Goal: Task Accomplishment & Management: Complete application form

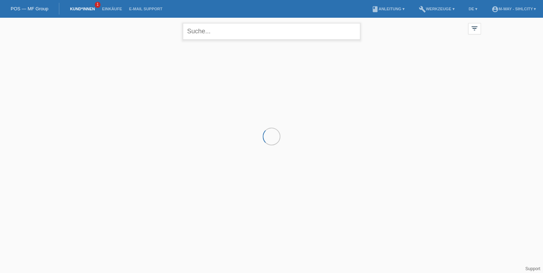
click at [214, 28] on input "text" at bounding box center [272, 31] width 178 height 17
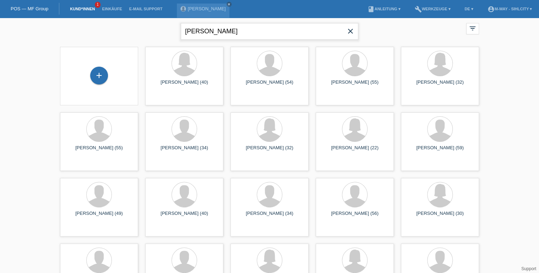
type input "daniel herzog"
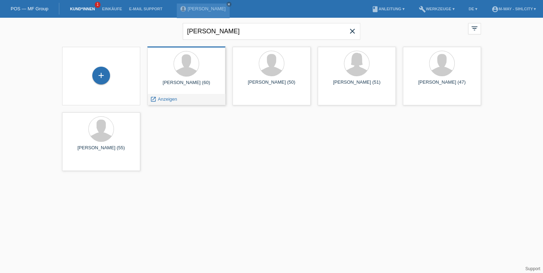
click at [179, 78] on div "Daniel Herzog (60) launch Anzeigen" at bounding box center [186, 76] width 78 height 59
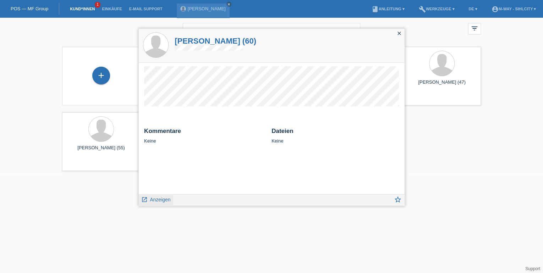
click at [142, 199] on icon "launch" at bounding box center [144, 200] width 6 height 6
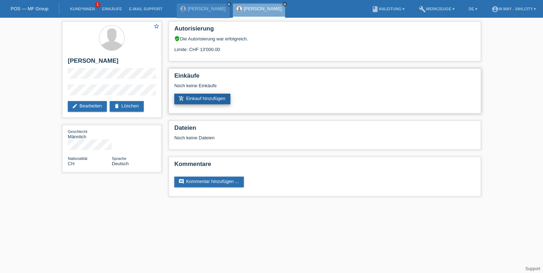
click at [202, 101] on link "add_shopping_cart Einkauf hinzufügen" at bounding box center [202, 99] width 56 height 11
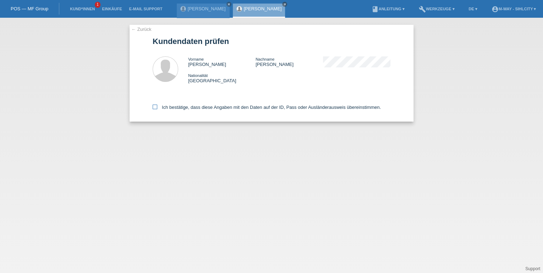
click at [155, 107] on icon at bounding box center [155, 107] width 5 height 5
click at [155, 107] on input "Ich bestätige, dass diese Angaben mit den Daten auf der ID, Pass oder Ausländer…" at bounding box center [155, 107] width 5 height 5
checkbox input "true"
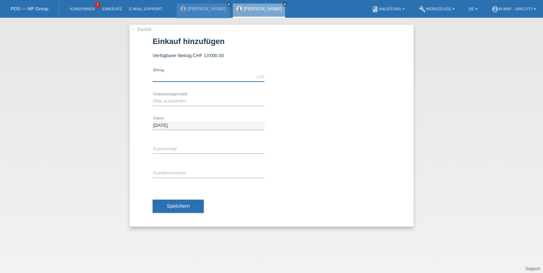
click at [194, 78] on input "text" at bounding box center [209, 77] width 112 height 9
type input "4000.00"
click at [181, 99] on select "Bitte auswählen Fixe Raten Kauf auf Rechnung mit Teilzahlungsoption" at bounding box center [209, 101] width 112 height 9
select select "77"
click at [153, 97] on select "Bitte auswählen Fixe Raten Kauf auf Rechnung mit Teilzahlungsoption" at bounding box center [209, 101] width 112 height 9
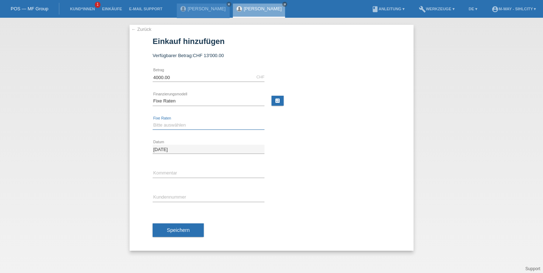
click at [188, 125] on select "Bitte auswählen 4 Raten 5 Raten 6 Raten 7 Raten 8 Raten 9 Raten 10 Raten 11 Rat…" at bounding box center [209, 125] width 112 height 9
select select "172"
click at [153, 121] on select "Bitte auswählen 4 Raten 5 Raten 6 Raten 7 Raten 8 Raten 9 Raten 10 Raten 11 Rat…" at bounding box center [209, 125] width 112 height 9
click at [185, 197] on input "text" at bounding box center [209, 197] width 112 height 9
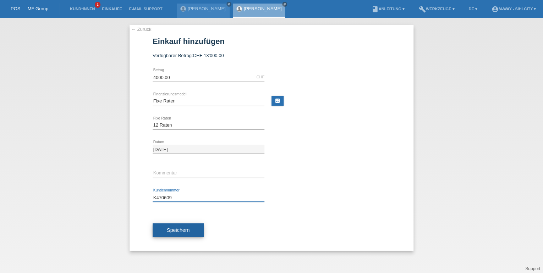
type input "K470609"
click at [175, 229] on span "Speichern" at bounding box center [178, 231] width 23 height 6
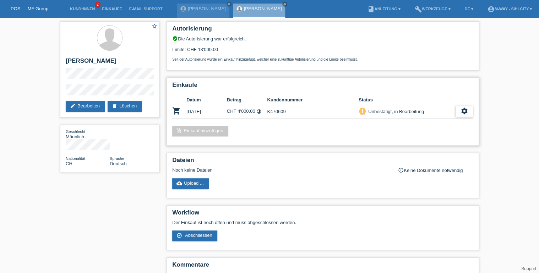
click at [468, 107] on icon "settings" at bounding box center [465, 111] width 8 height 8
click at [461, 111] on icon "settings" at bounding box center [465, 111] width 8 height 8
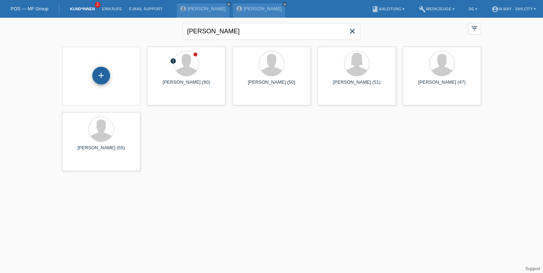
click at [101, 79] on div "+" at bounding box center [101, 76] width 18 height 18
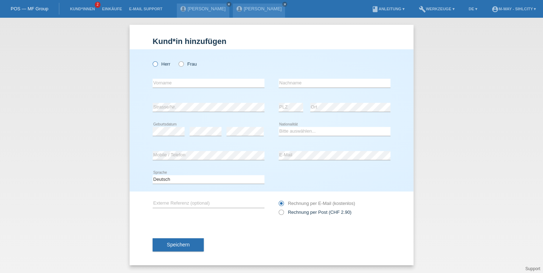
click at [152, 60] on icon at bounding box center [152, 60] width 0 height 0
click at [155, 65] on input "Herr" at bounding box center [155, 63] width 5 height 5
radio input "true"
click at [178, 83] on input "text" at bounding box center [209, 83] width 112 height 9
type input "Dimitrios"
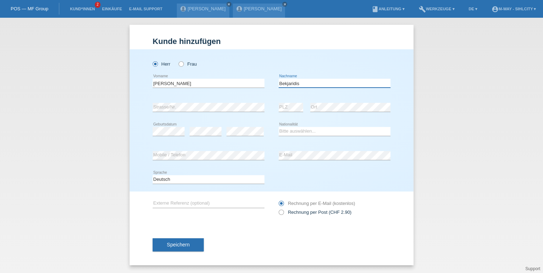
click at [288, 84] on input "Bekjaridis" at bounding box center [335, 83] width 112 height 9
type input "Bekiaridis"
click at [340, 129] on select "Bitte auswählen... Schweiz Deutschland Liechtenstein Österreich ------------ Af…" at bounding box center [335, 131] width 112 height 9
select select "GR"
click at [279, 127] on select "Bitte auswählen... Schweiz Deutschland Liechtenstein Österreich ------------ Af…" at bounding box center [335, 131] width 112 height 9
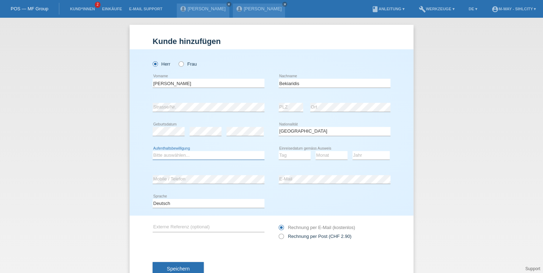
click at [161, 156] on select "Bitte auswählen... C B B - Flüchtlingsstatus Andere" at bounding box center [209, 155] width 112 height 9
select select "C"
click at [153, 151] on select "Bitte auswählen... C B B - Flüchtlingsstatus Andere" at bounding box center [209, 155] width 112 height 9
click at [302, 157] on select "Tag 01 02 03 04 05 06 07 08 09 10 11" at bounding box center [295, 155] width 32 height 9
click at [526, 118] on div "Kund*in hinzufügen Kunde hinzufügen Kundin hinzufügen Herr Frau Dimitrios error…" at bounding box center [271, 146] width 543 height 256
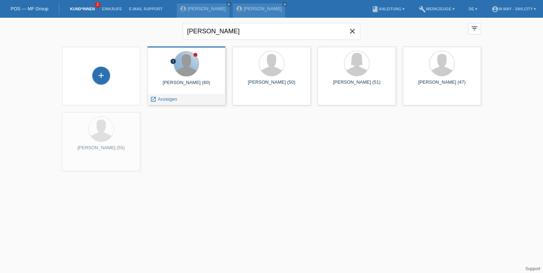
click at [177, 70] on div at bounding box center [186, 63] width 25 height 25
click at [181, 65] on div at bounding box center [186, 63] width 25 height 25
click at [174, 99] on span "Anzeigen" at bounding box center [167, 99] width 19 height 5
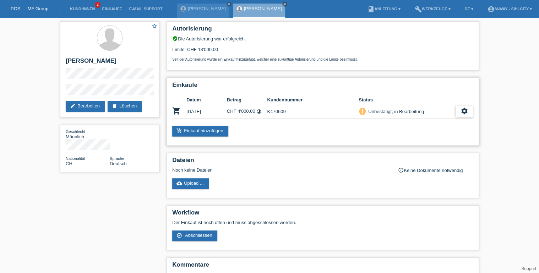
click at [459, 110] on div "settings" at bounding box center [465, 111] width 18 height 11
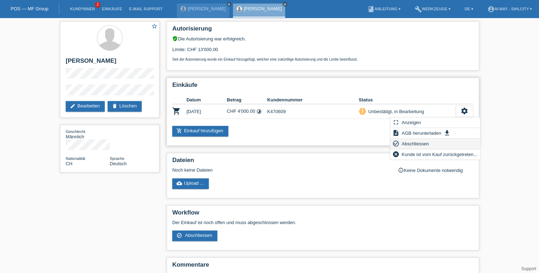
click at [423, 143] on span "Abschliessen" at bounding box center [415, 144] width 29 height 9
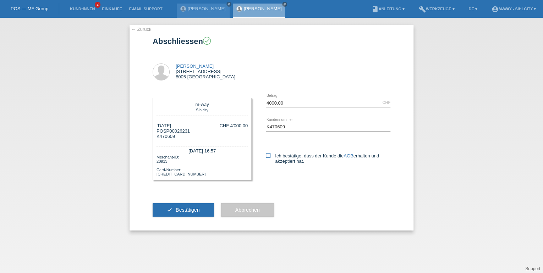
click at [270, 157] on icon at bounding box center [268, 155] width 5 height 5
click at [270, 157] on input "Ich bestätige, dass der Kunde die AGB erhalten und akzeptiert hat." at bounding box center [268, 155] width 5 height 5
checkbox input "true"
click at [181, 210] on span "Bestätigen" at bounding box center [188, 210] width 24 height 6
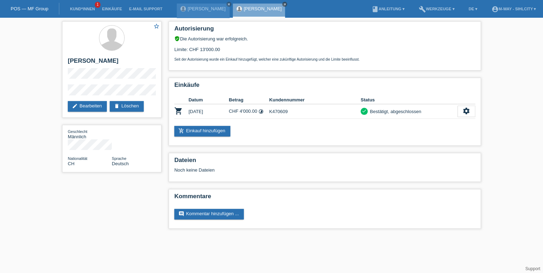
click at [282, 2] on link "close" at bounding box center [284, 4] width 5 height 5
click at [228, 6] on icon "close" at bounding box center [229, 4] width 4 height 4
